Goal: Communication & Community: Answer question/provide support

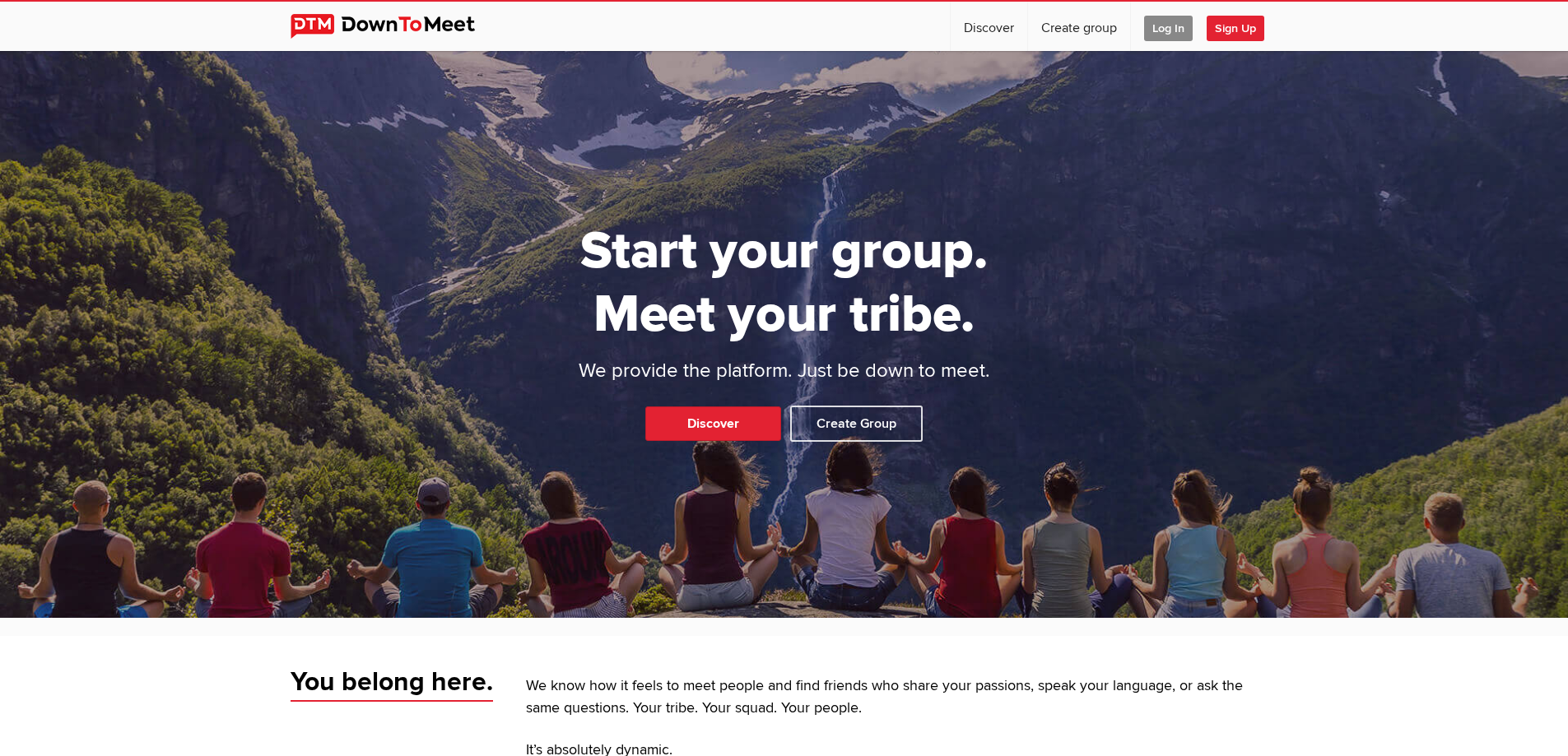
click at [1161, 31] on span "Log In" at bounding box center [1168, 28] width 49 height 26
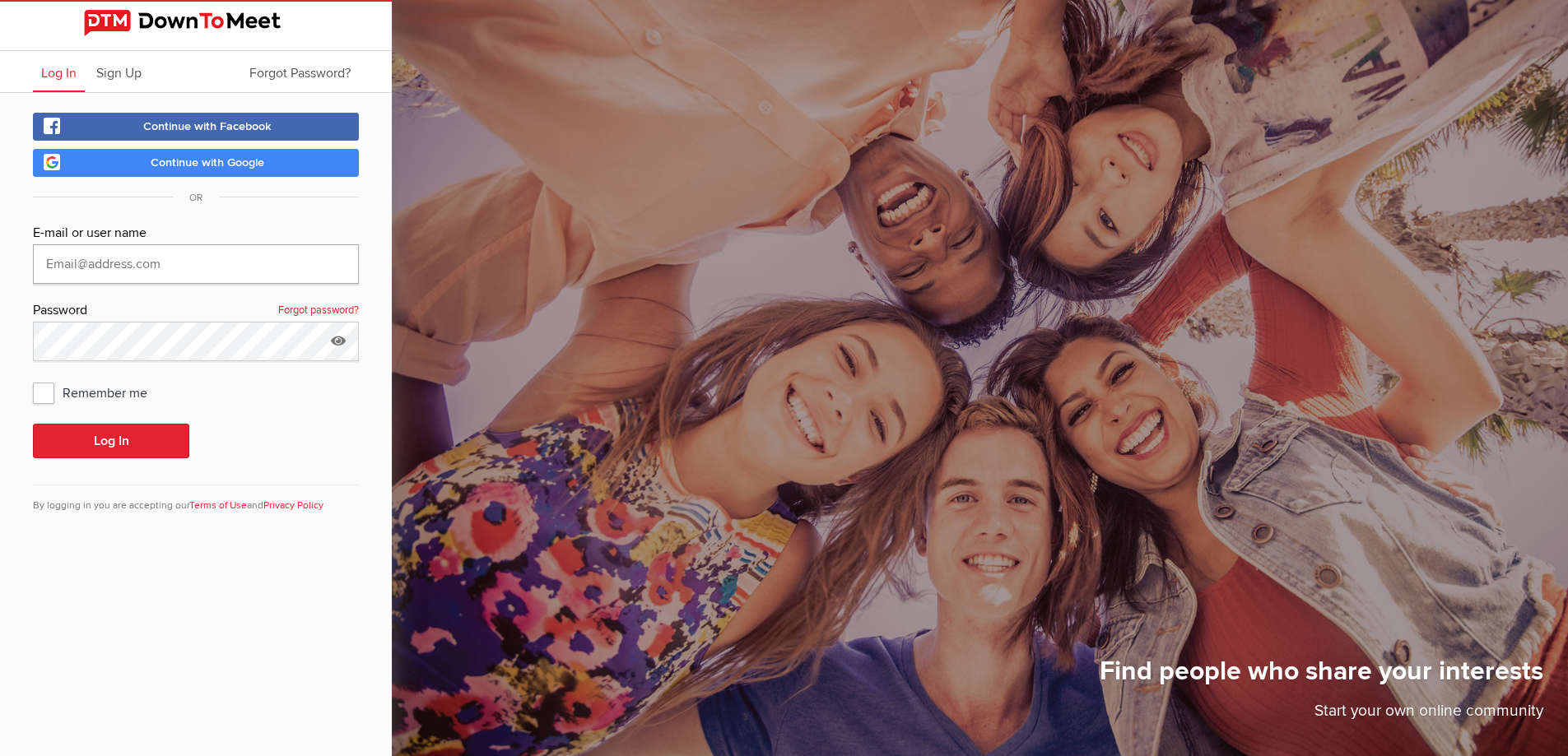
click at [69, 260] on input "text" at bounding box center [196, 265] width 326 height 40
type input "[EMAIL_ADDRESS][DOMAIN_NAME]"
click at [33, 423] on button "Log In" at bounding box center [111, 441] width 156 height 35
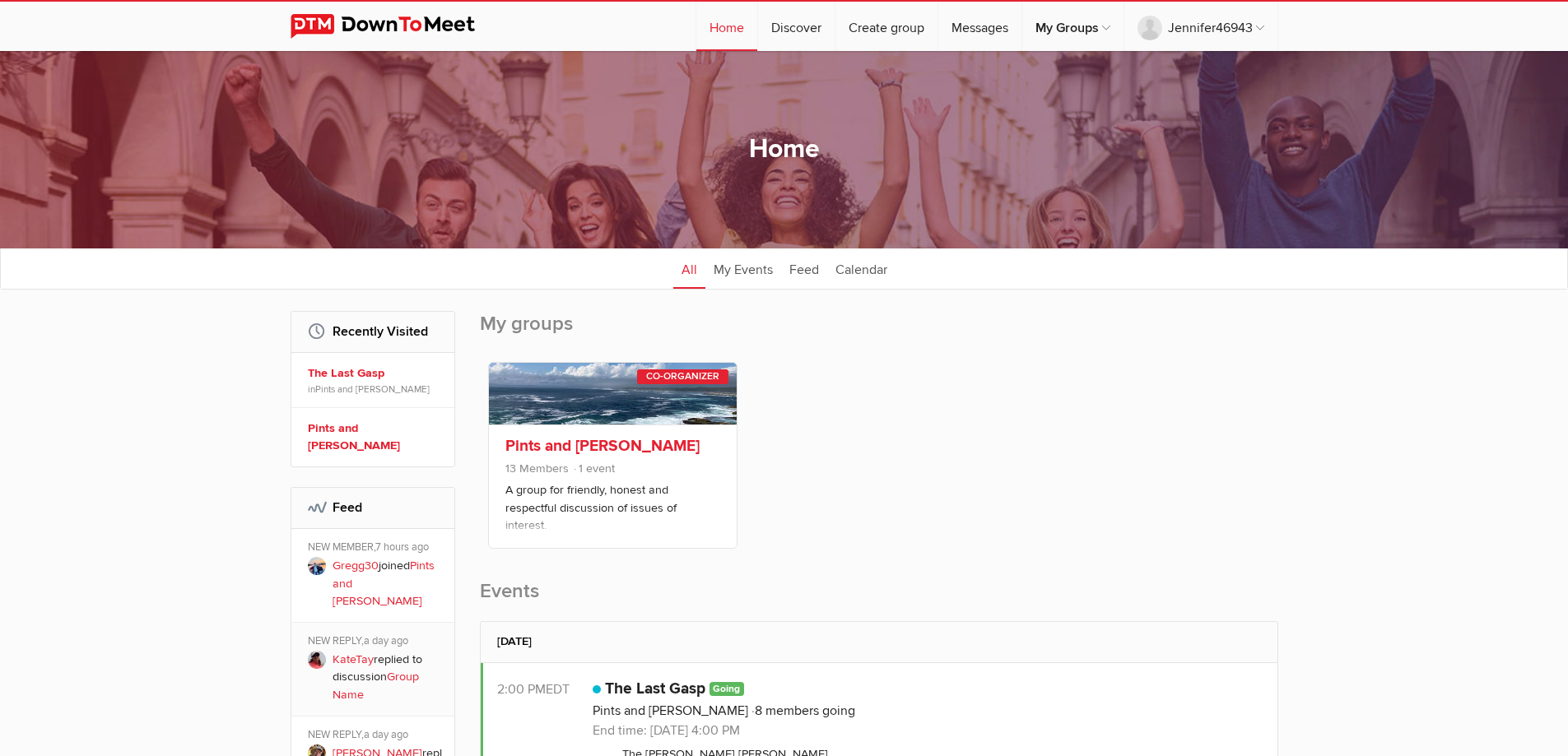
click at [553, 440] on link "Pints and [PERSON_NAME]" at bounding box center [602, 446] width 194 height 20
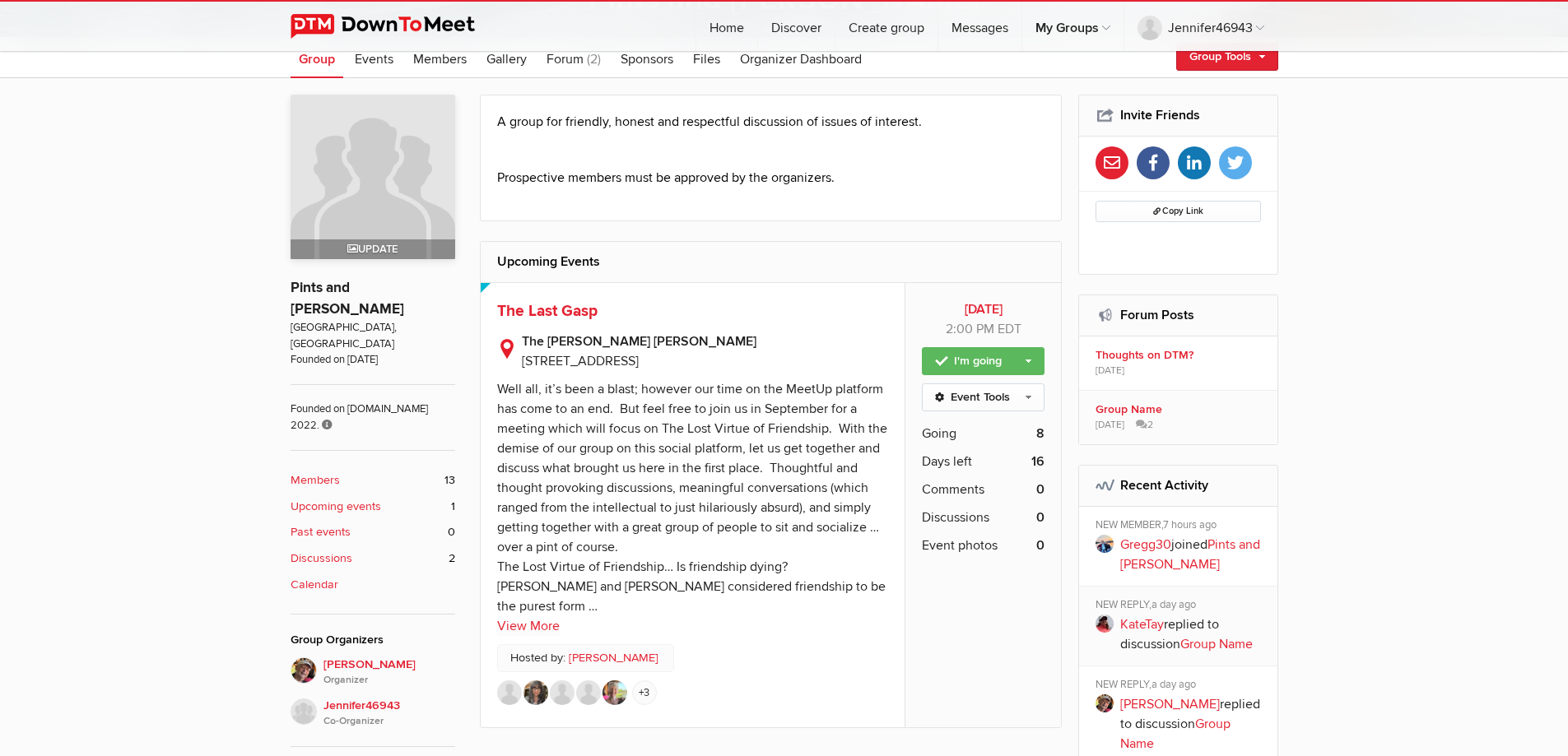
scroll to position [412, 0]
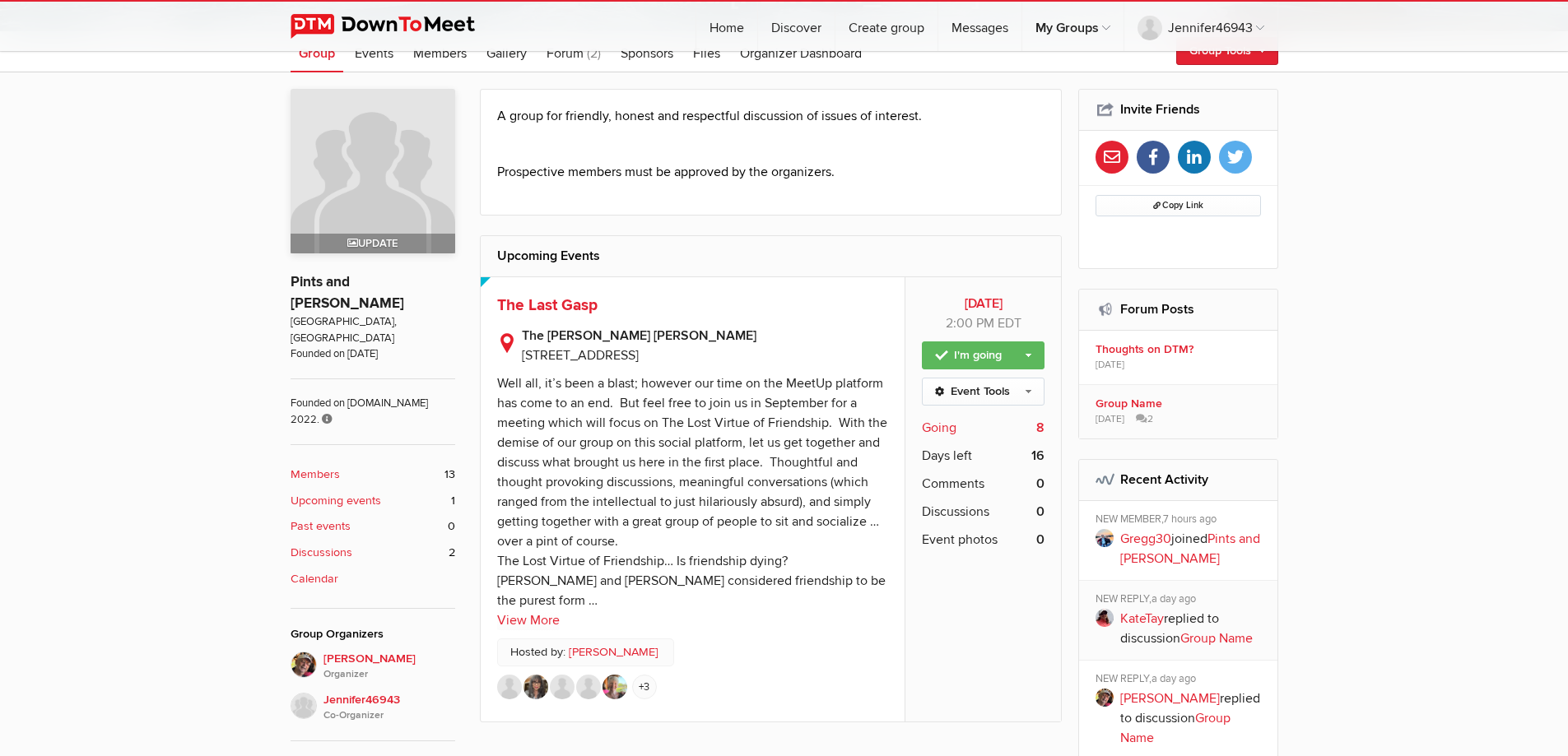
click at [930, 428] on span "Going" at bounding box center [939, 428] width 35 height 20
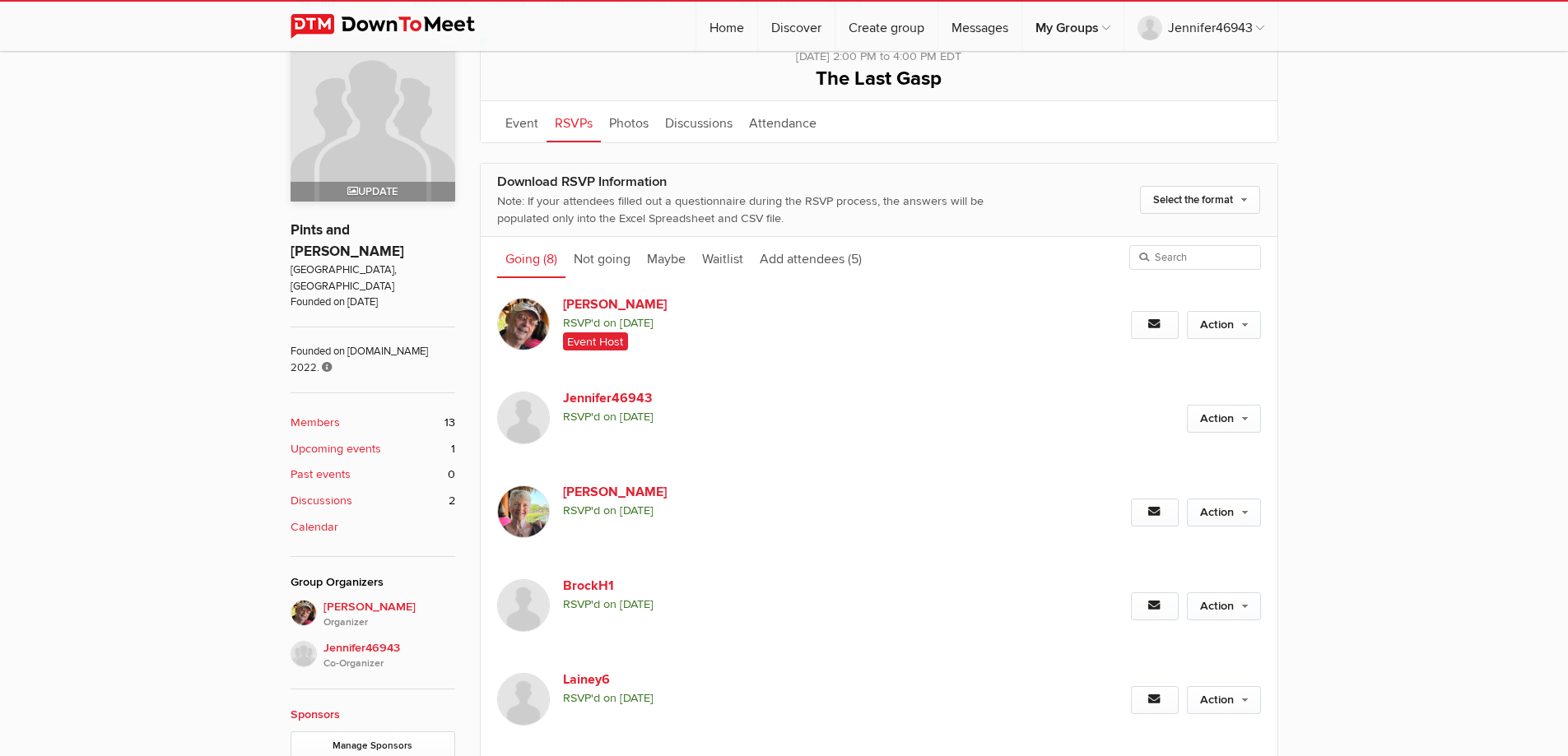
scroll to position [443, 0]
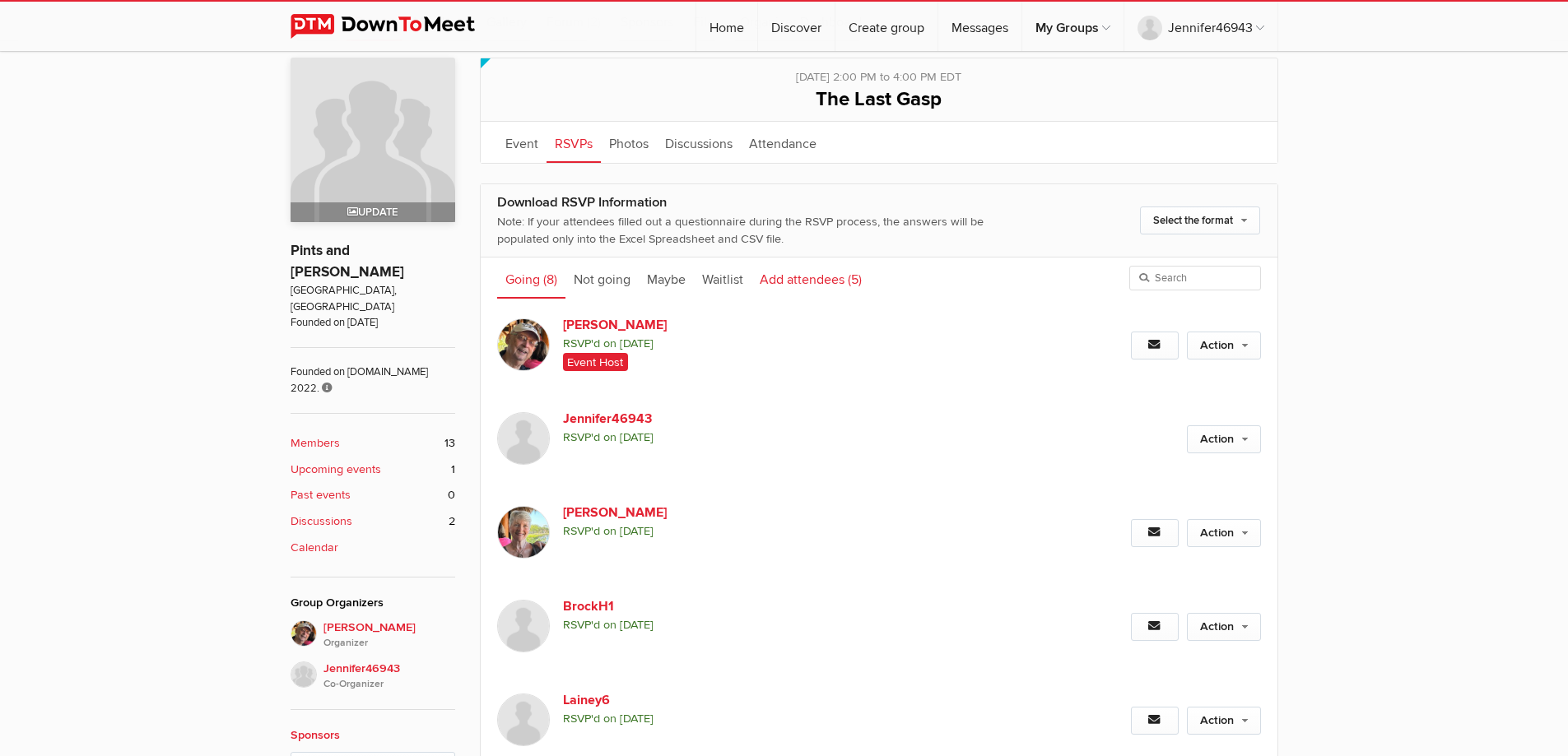
click at [793, 275] on link "Add attendees (5)" at bounding box center [810, 278] width 118 height 41
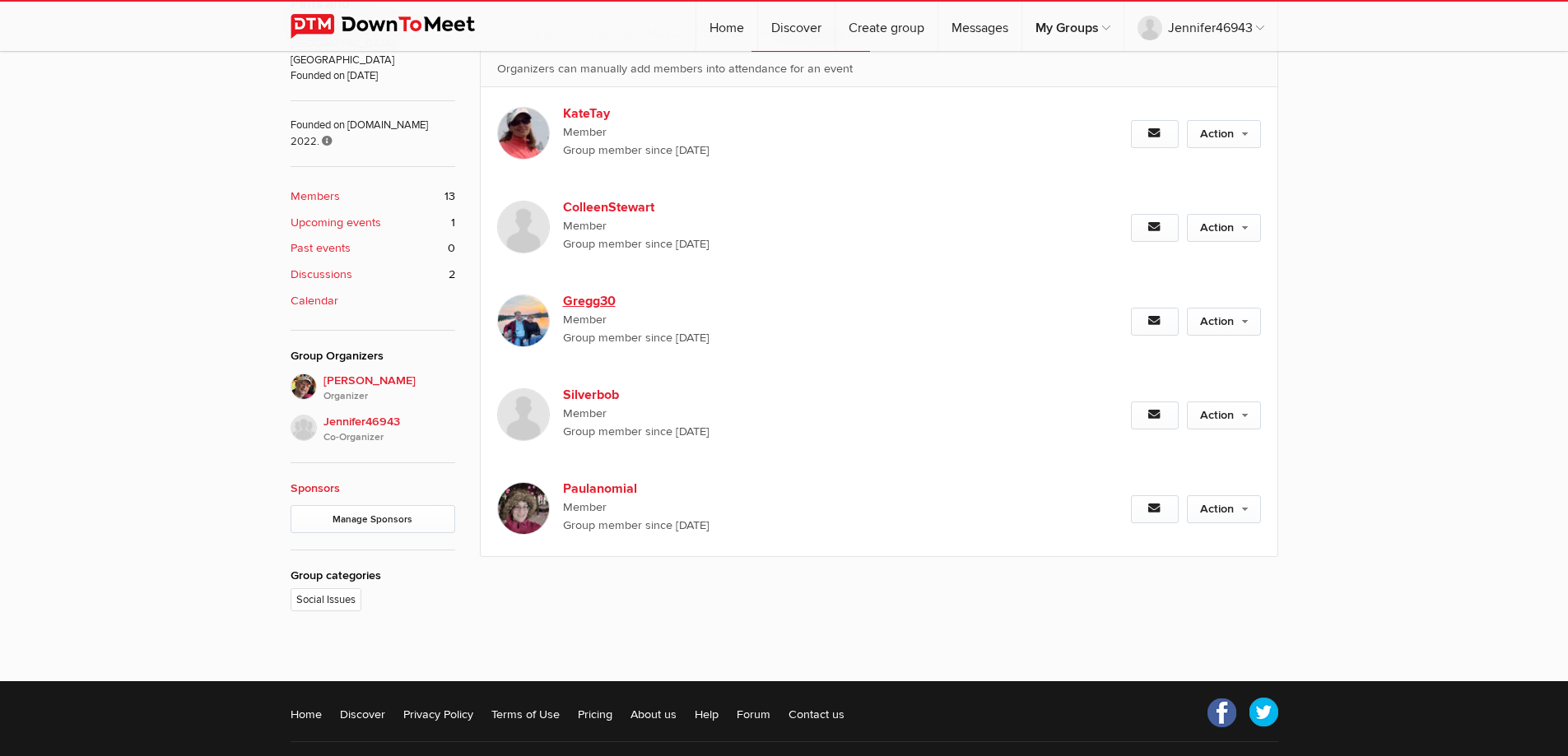
scroll to position [525, 0]
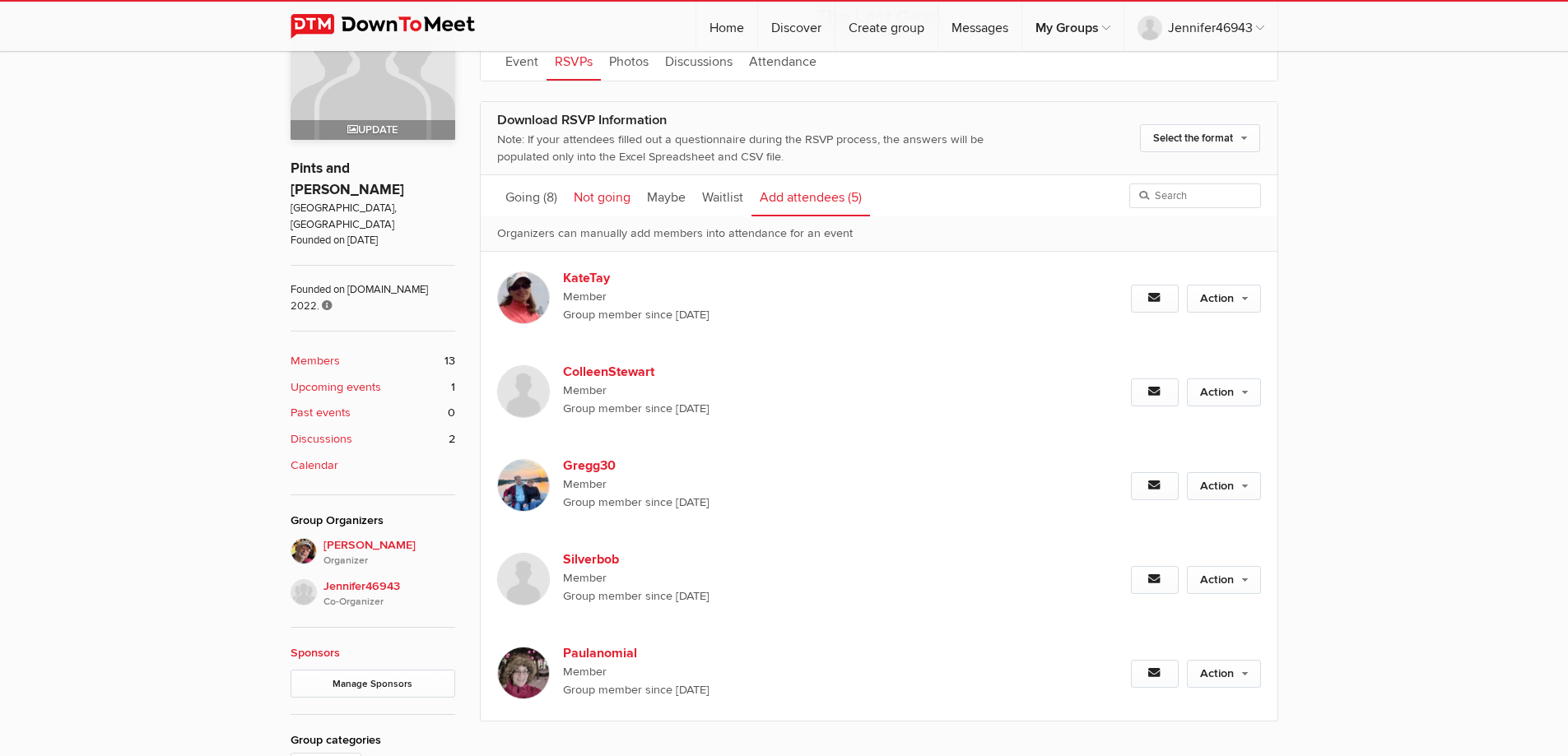
click at [599, 191] on link "Not going" at bounding box center [602, 196] width 74 height 41
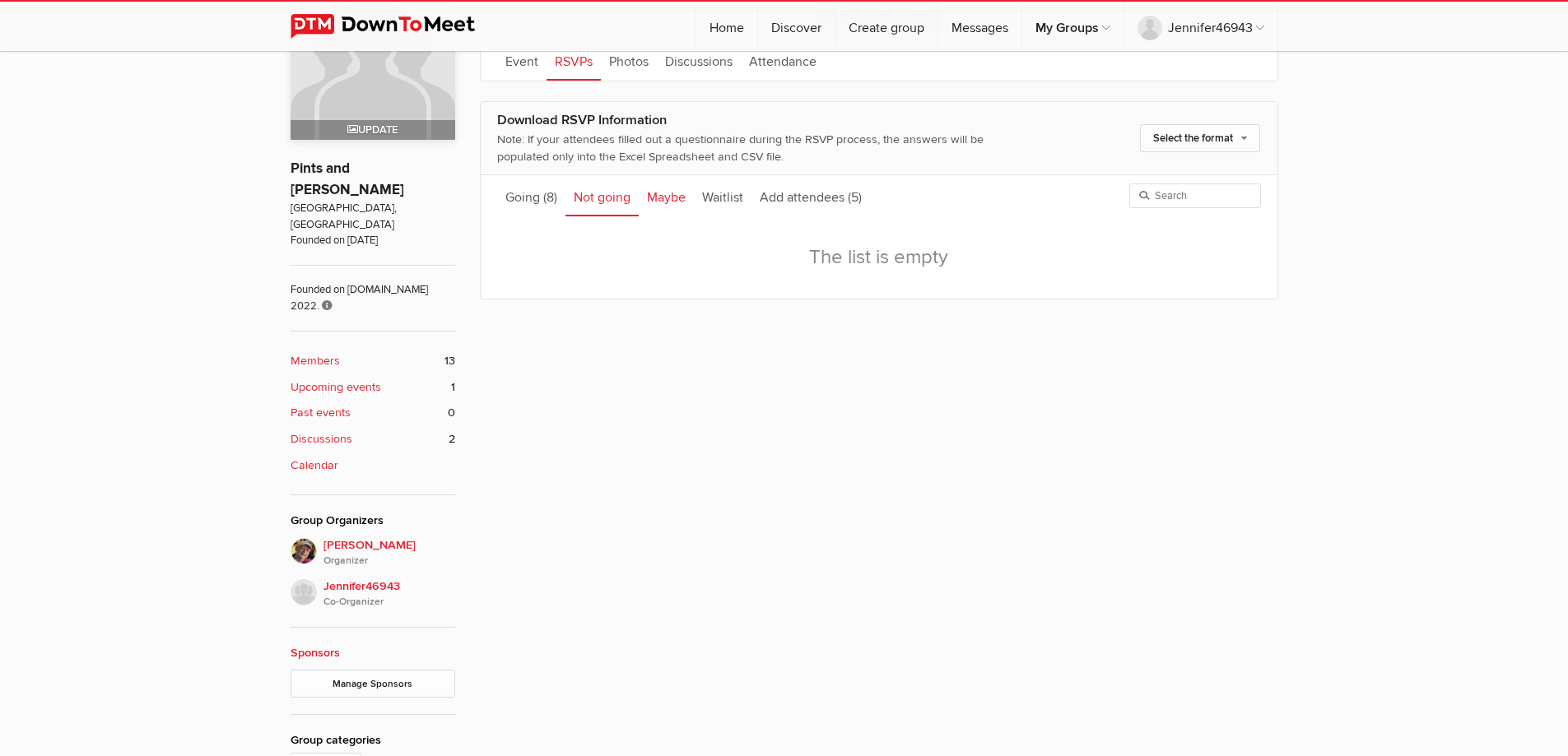
click at [666, 193] on link "Maybe" at bounding box center [666, 196] width 55 height 41
click at [717, 191] on link "Waitlist" at bounding box center [723, 196] width 58 height 41
click at [317, 352] on b "Members" at bounding box center [315, 361] width 50 height 18
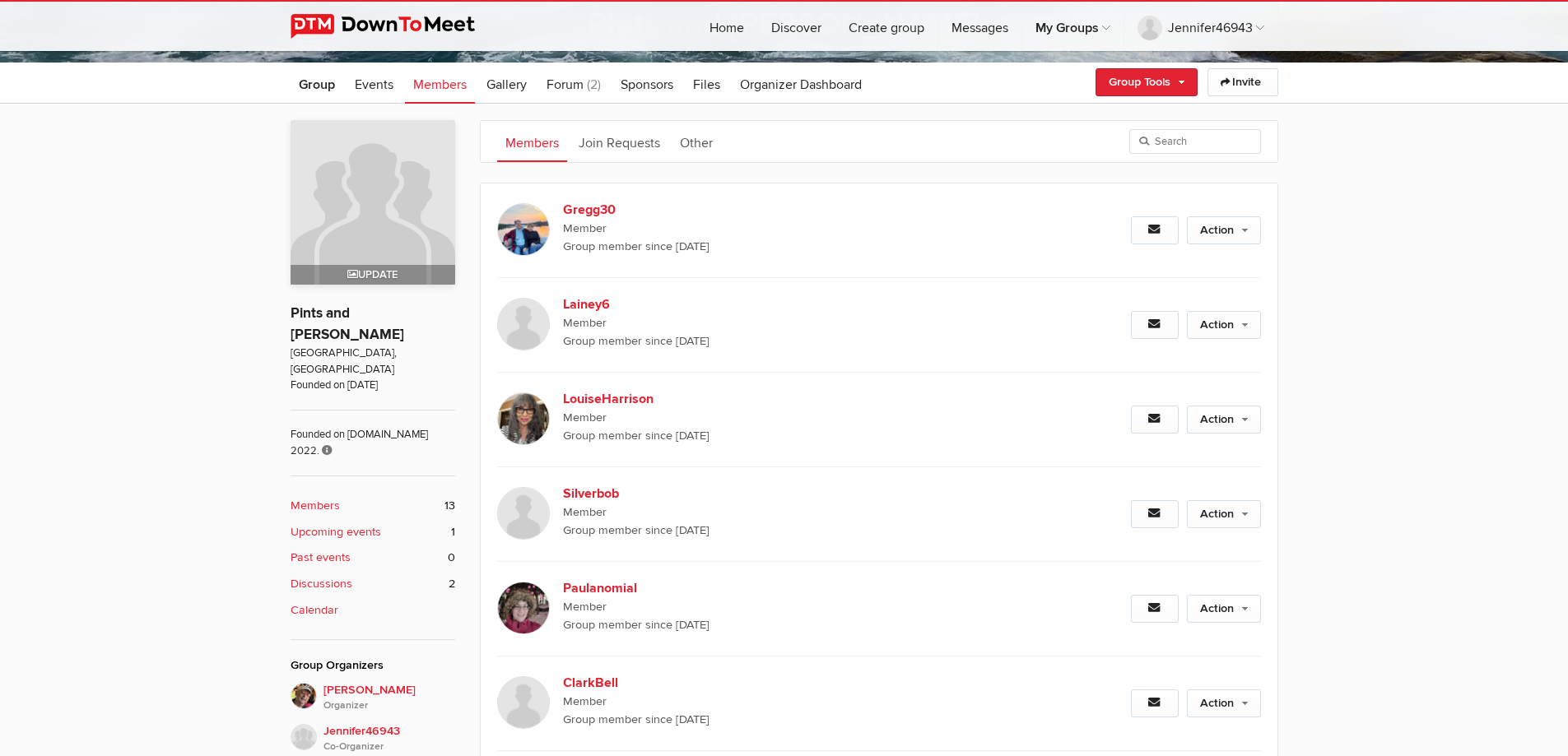
scroll to position [274, 0]
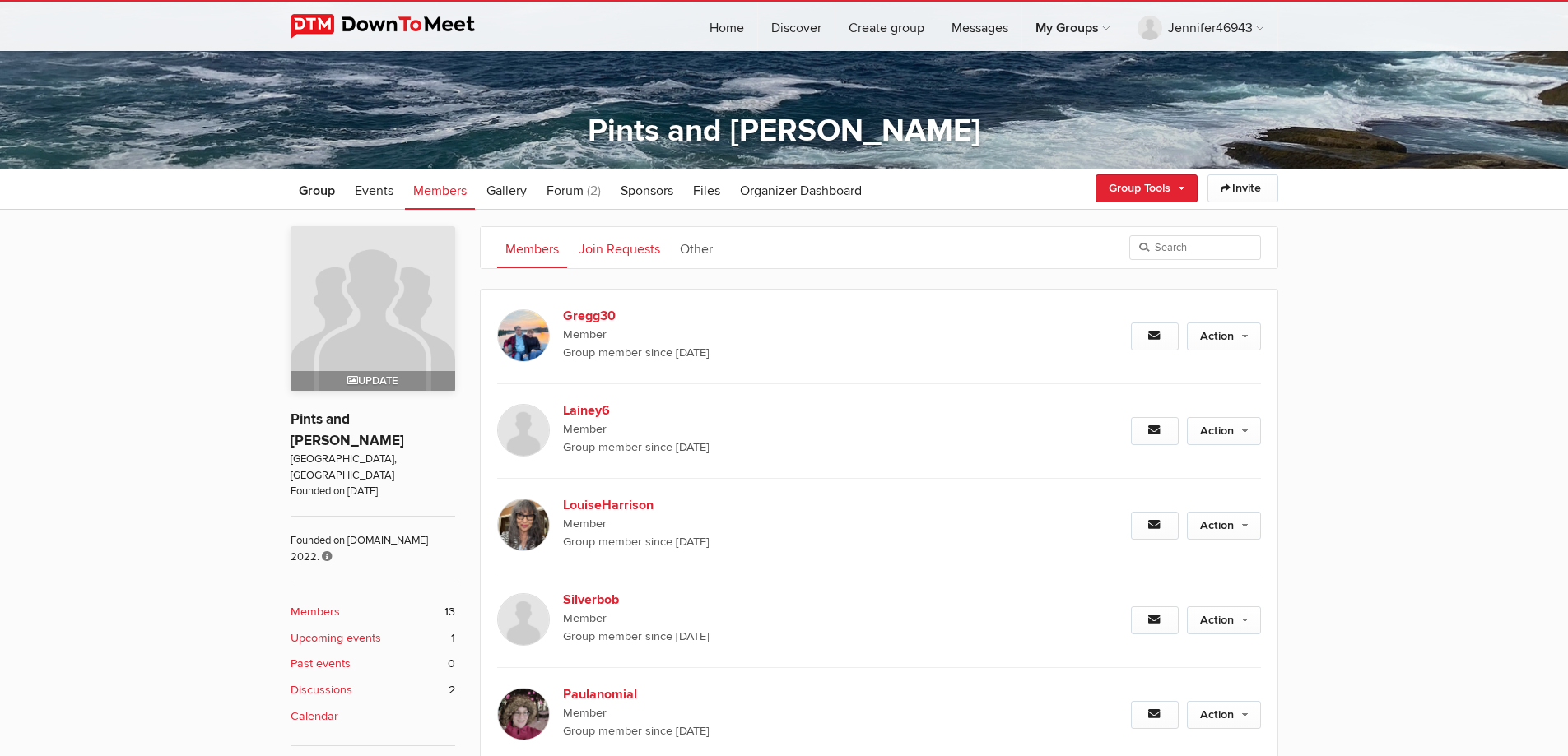
click at [636, 256] on link "Join Requests" at bounding box center [619, 248] width 98 height 41
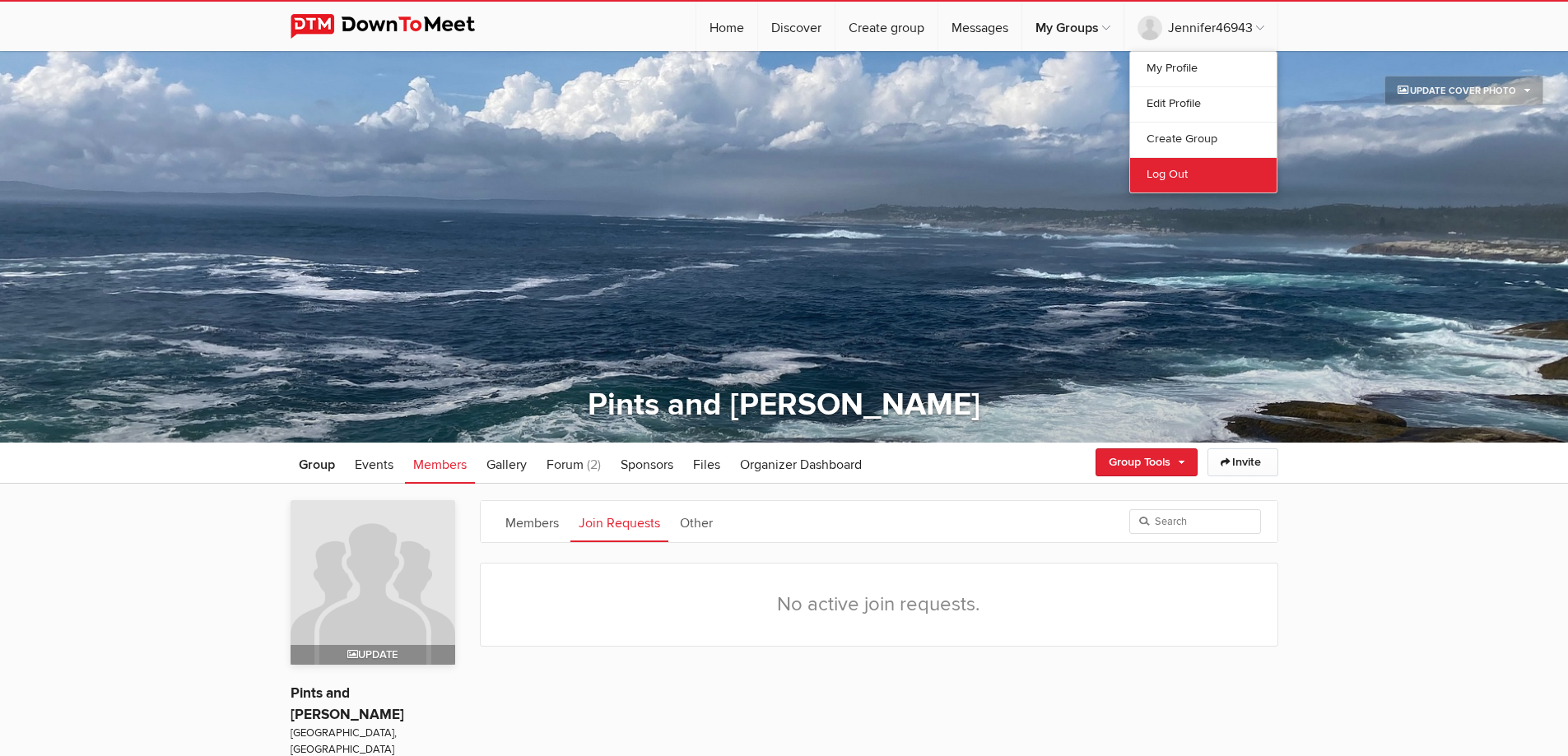
click at [1153, 180] on link "Log Out" at bounding box center [1202, 175] width 146 height 36
